Goal: Information Seeking & Learning: Learn about a topic

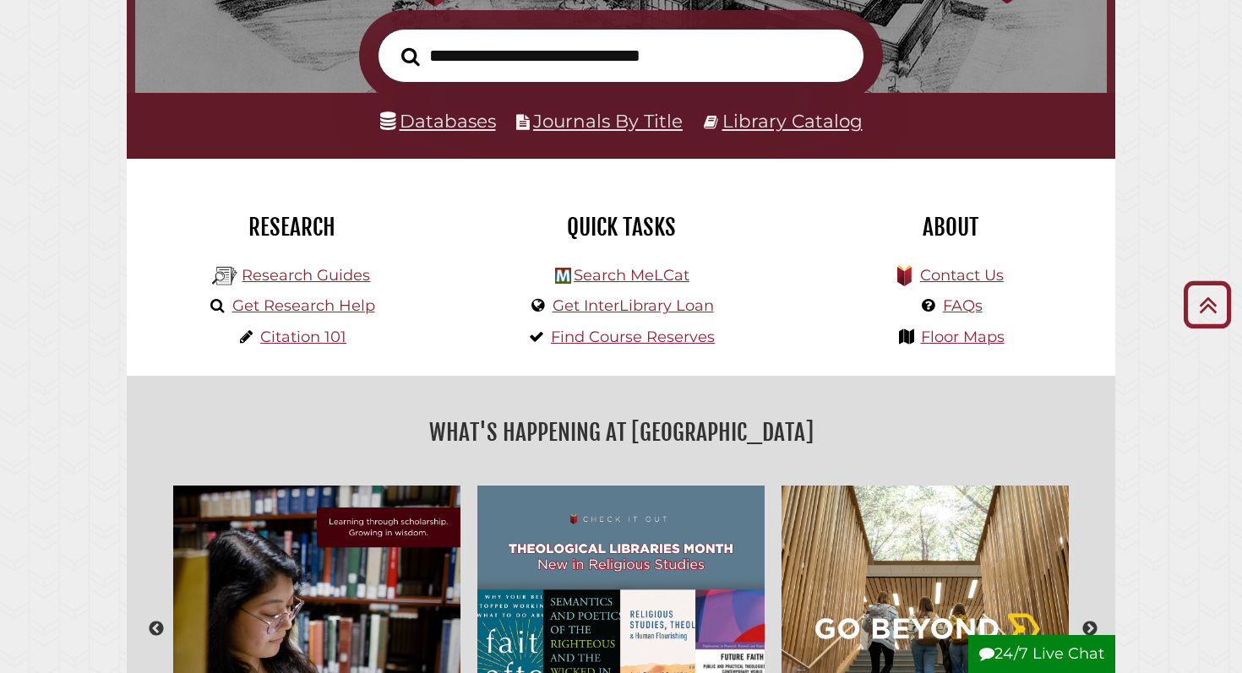
scroll to position [280, 0]
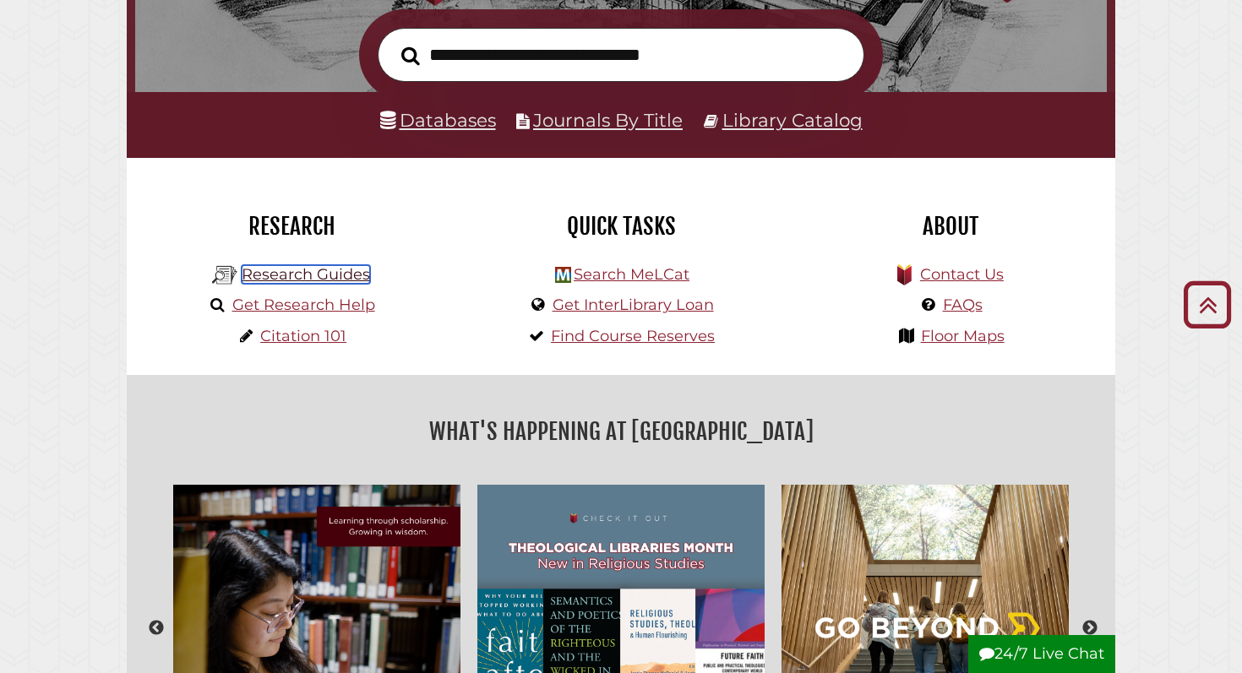
click at [330, 275] on link "Research Guides" at bounding box center [306, 274] width 128 height 19
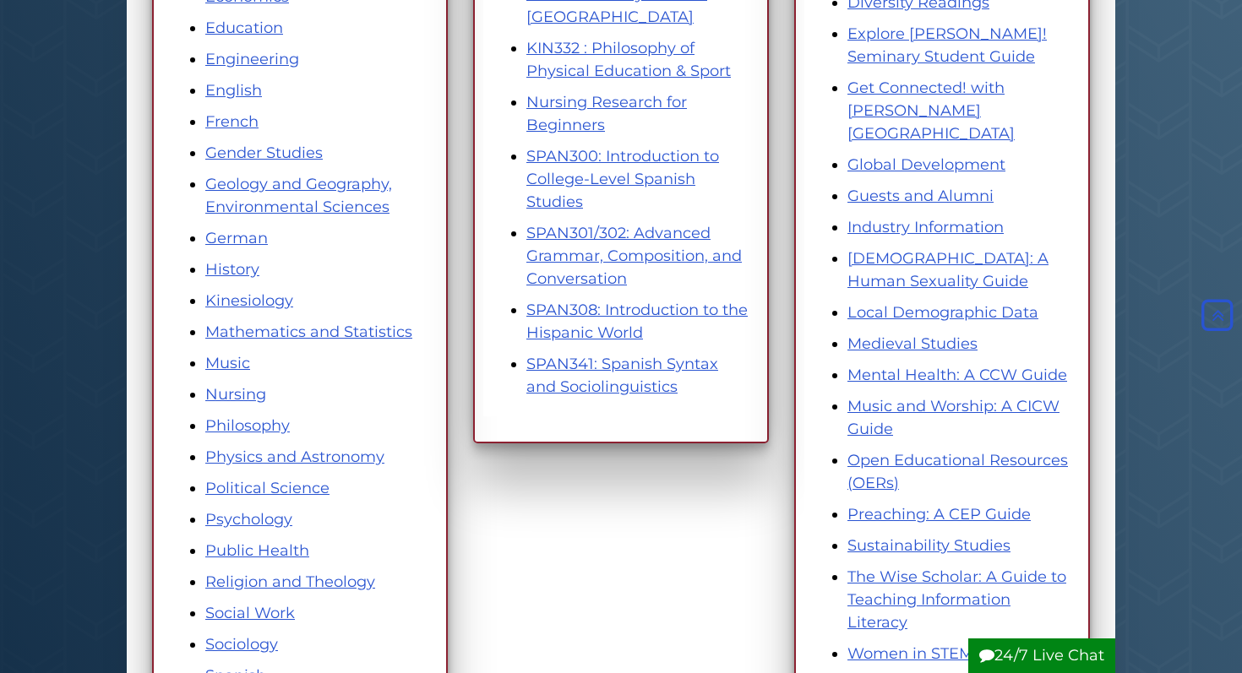
scroll to position [672, 0]
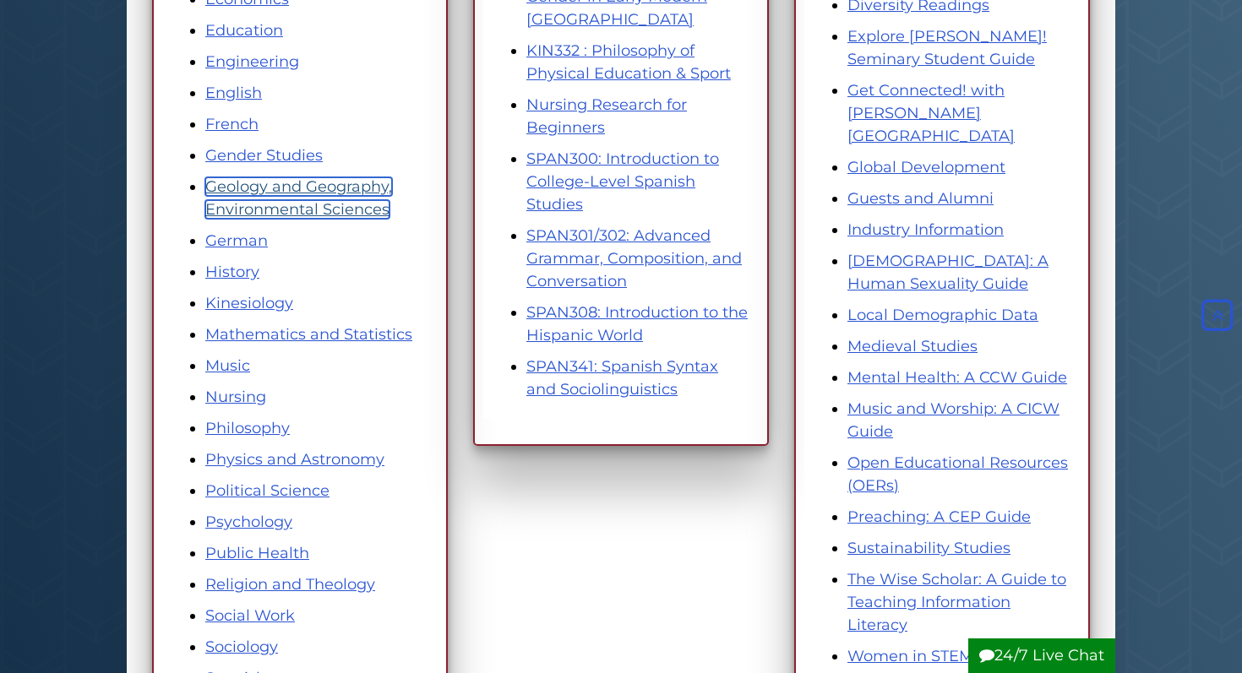
click at [351, 190] on link "Geology and Geography, Environmental Sciences" at bounding box center [298, 197] width 187 height 41
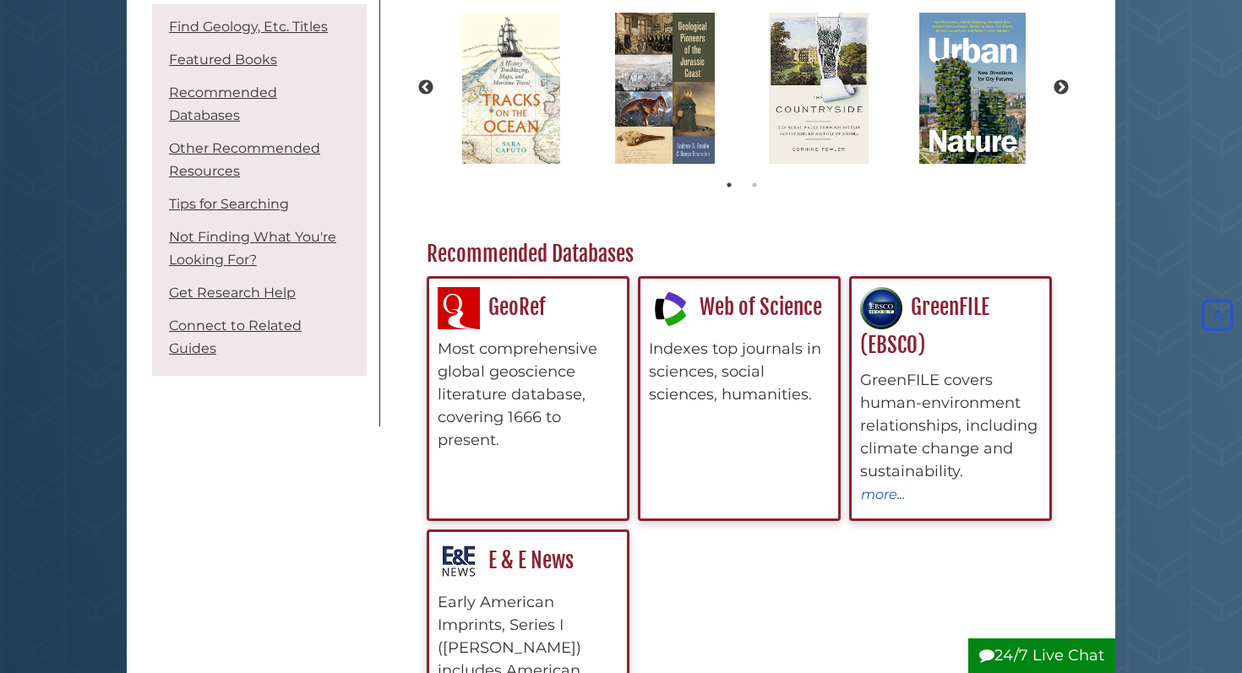
scroll to position [659, 646]
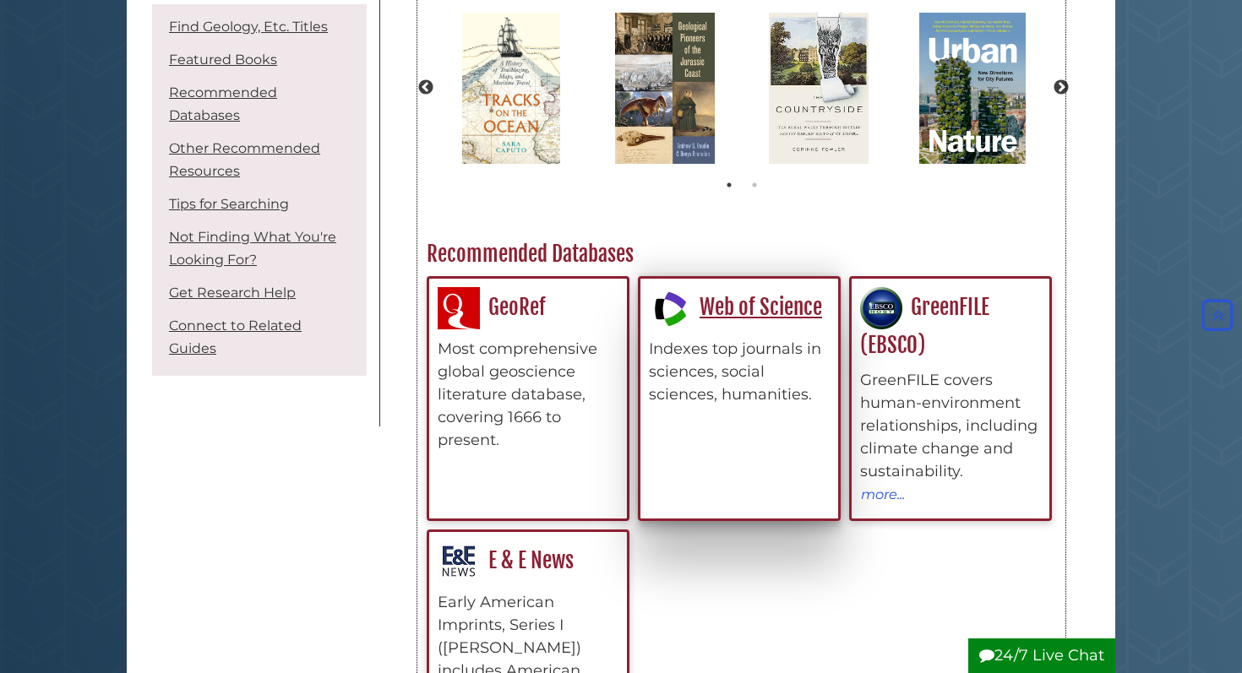
click at [772, 289] on div "Web of Science Indexes top journals in sciences, social sciences, humanities." at bounding box center [739, 346] width 181 height 119
